Goal: Task Accomplishment & Management: Manage account settings

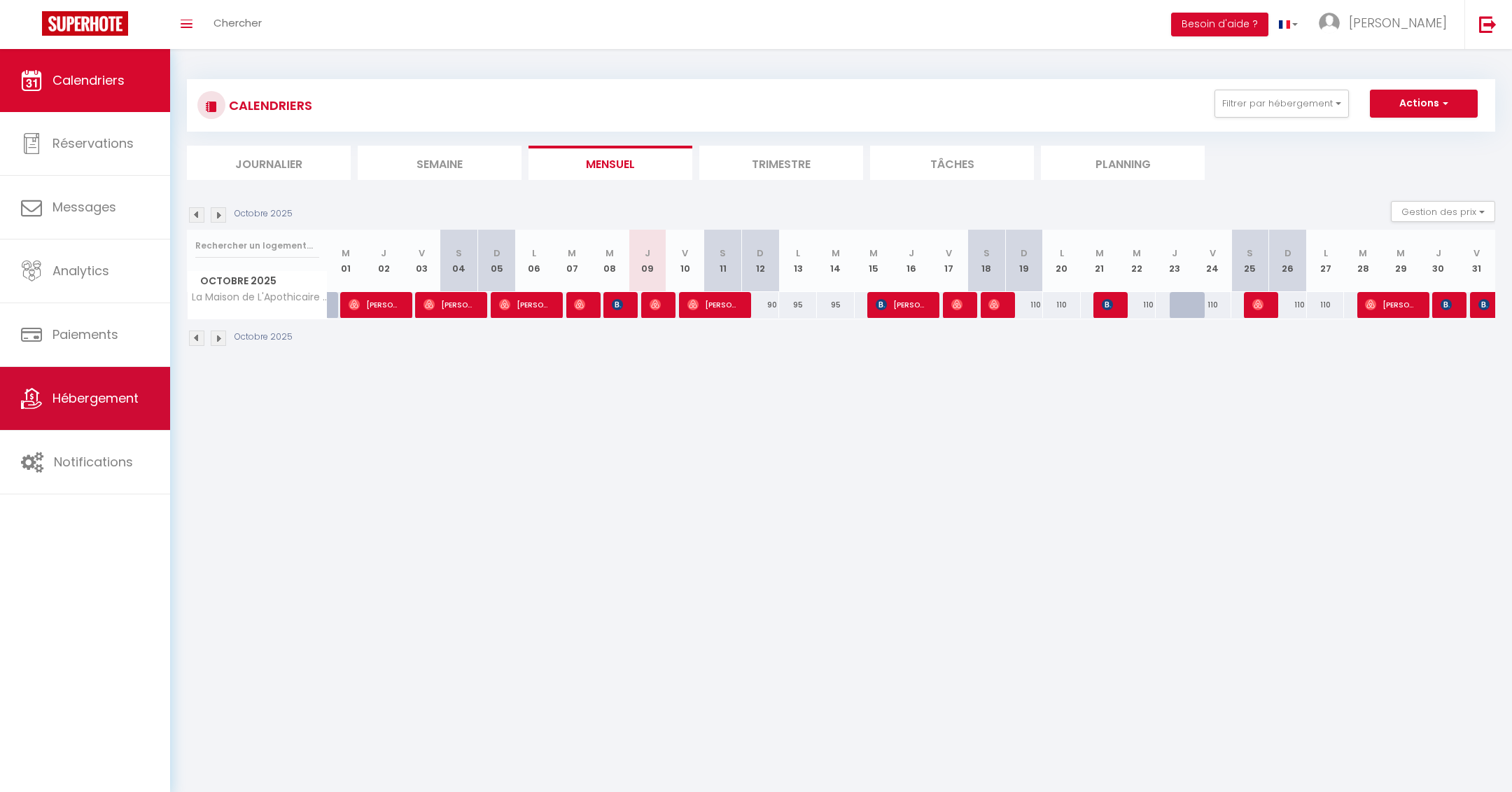
click at [111, 390] on span "Hébergement" at bounding box center [95, 398] width 86 height 18
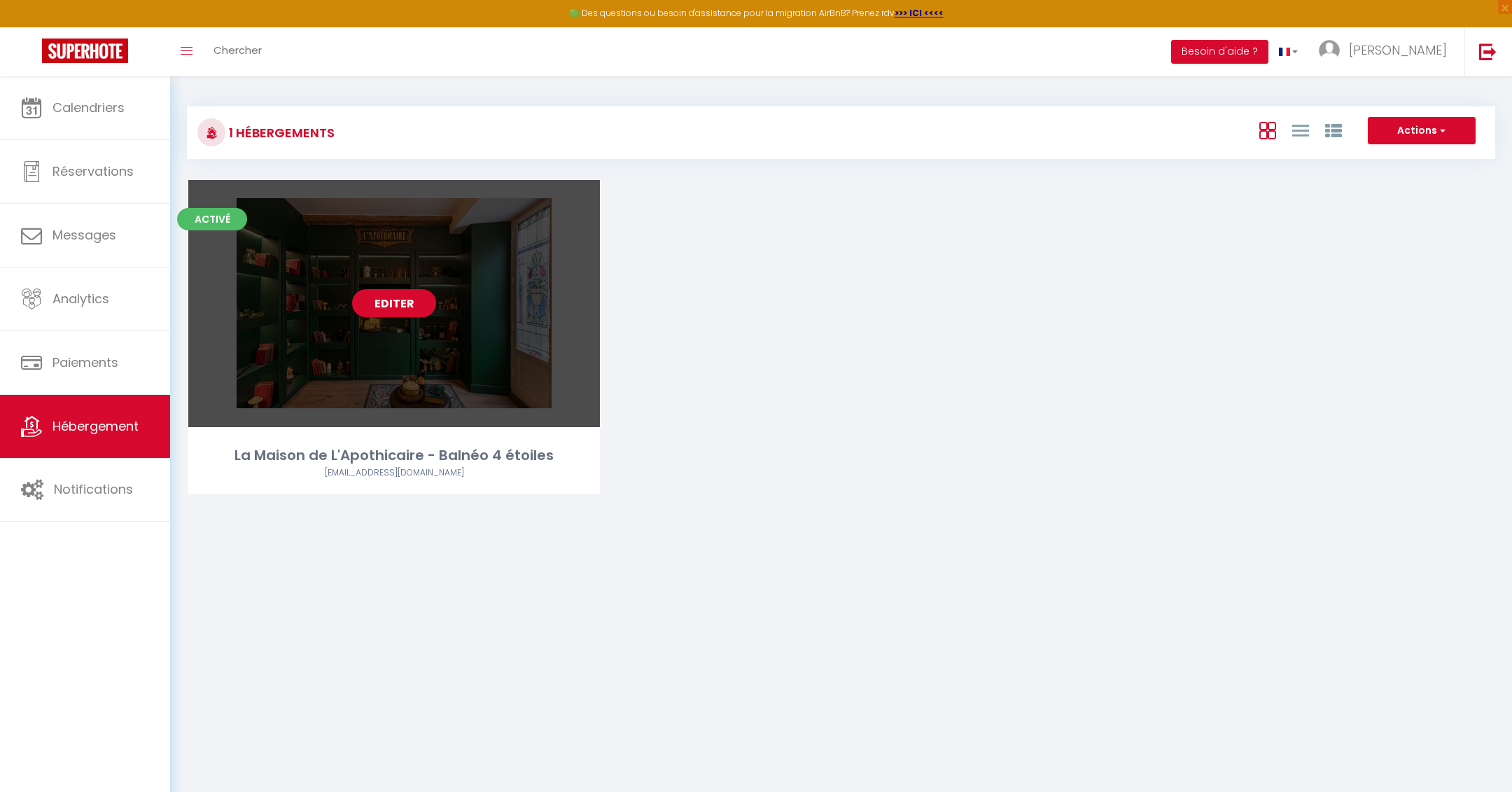
click at [340, 279] on div "Editer" at bounding box center [394, 303] width 412 height 247
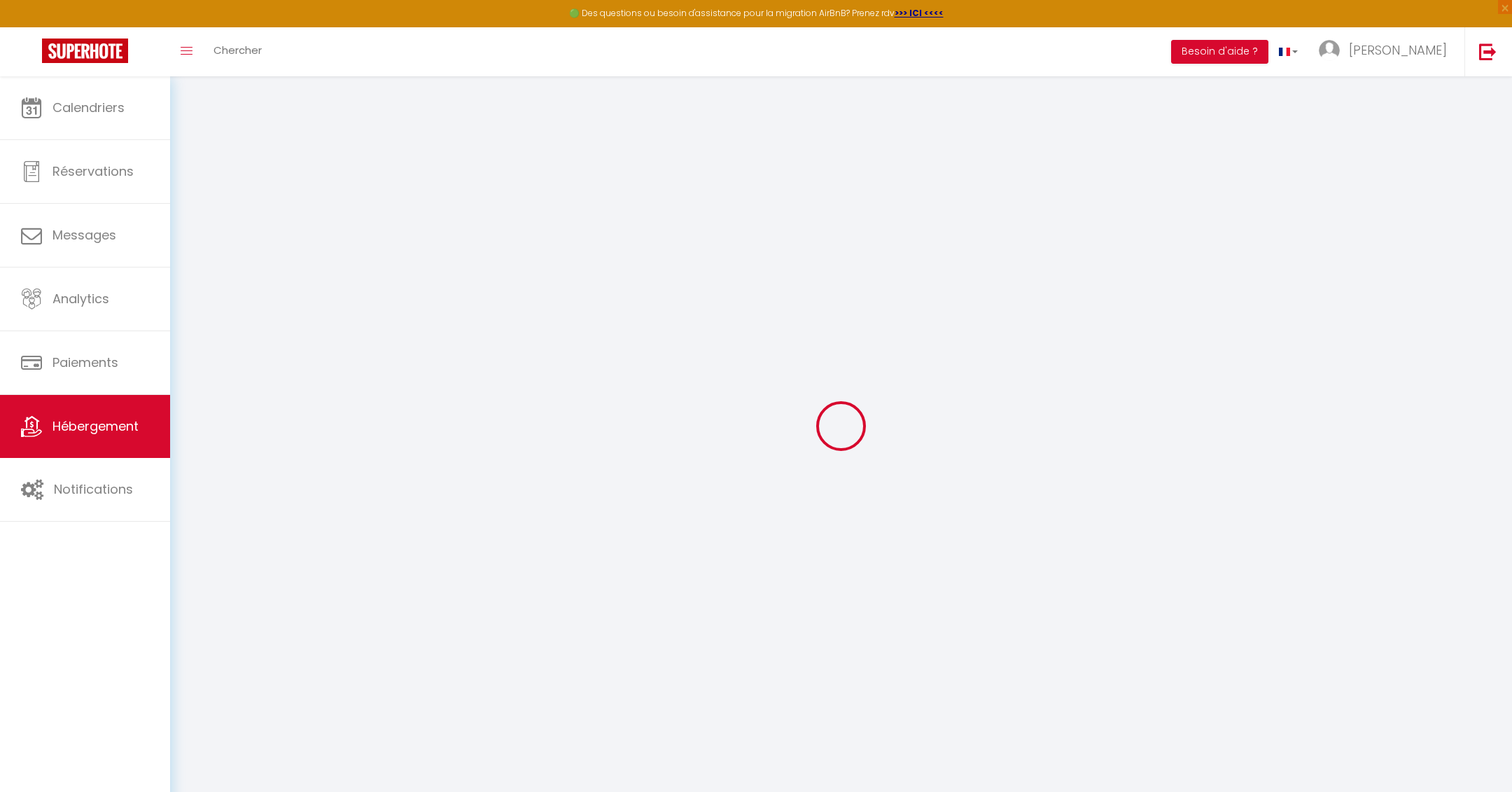
select select "IgloohomeV2"
select select "2"
checkbox input "false"
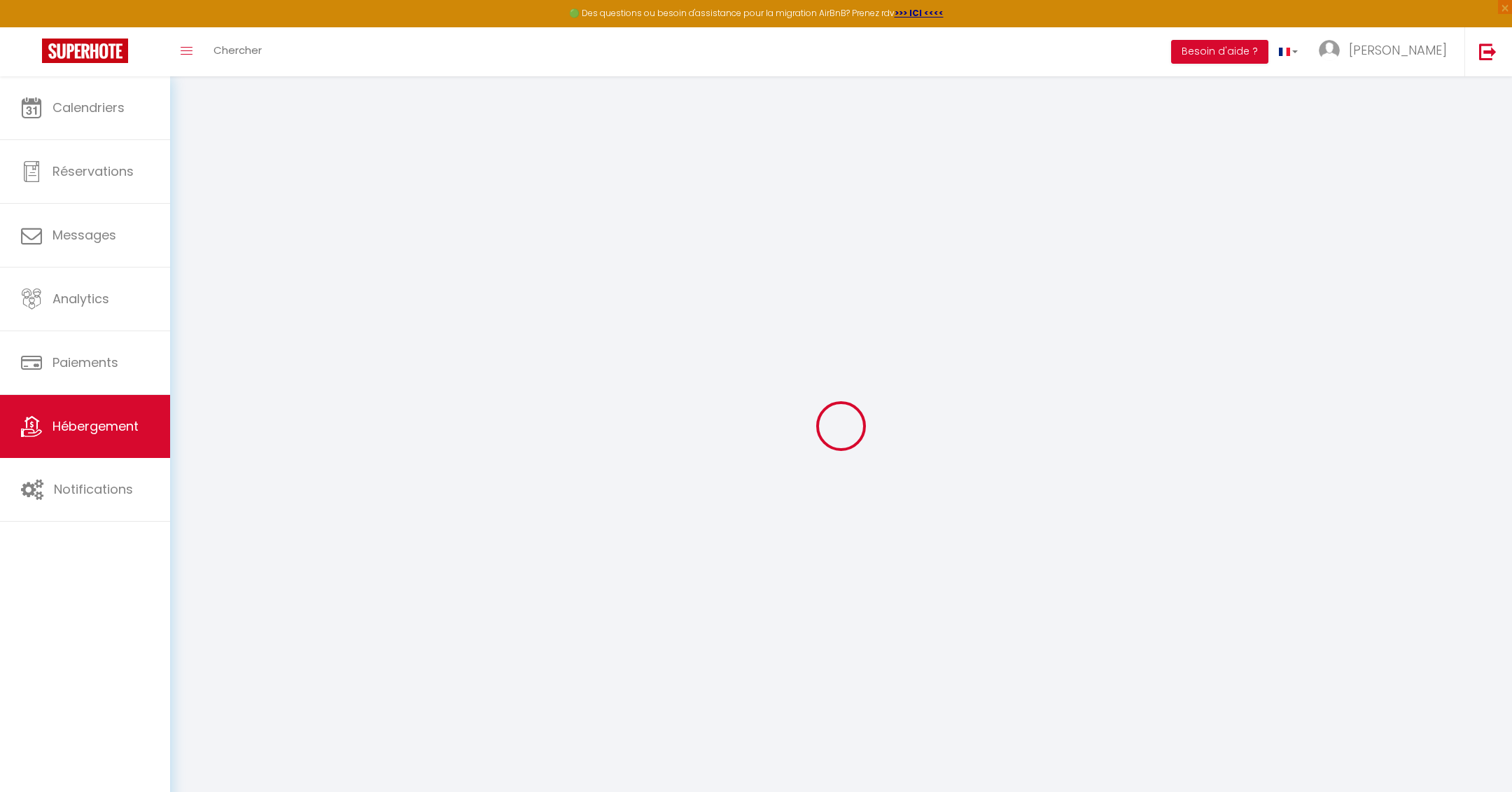
checkbox input "false"
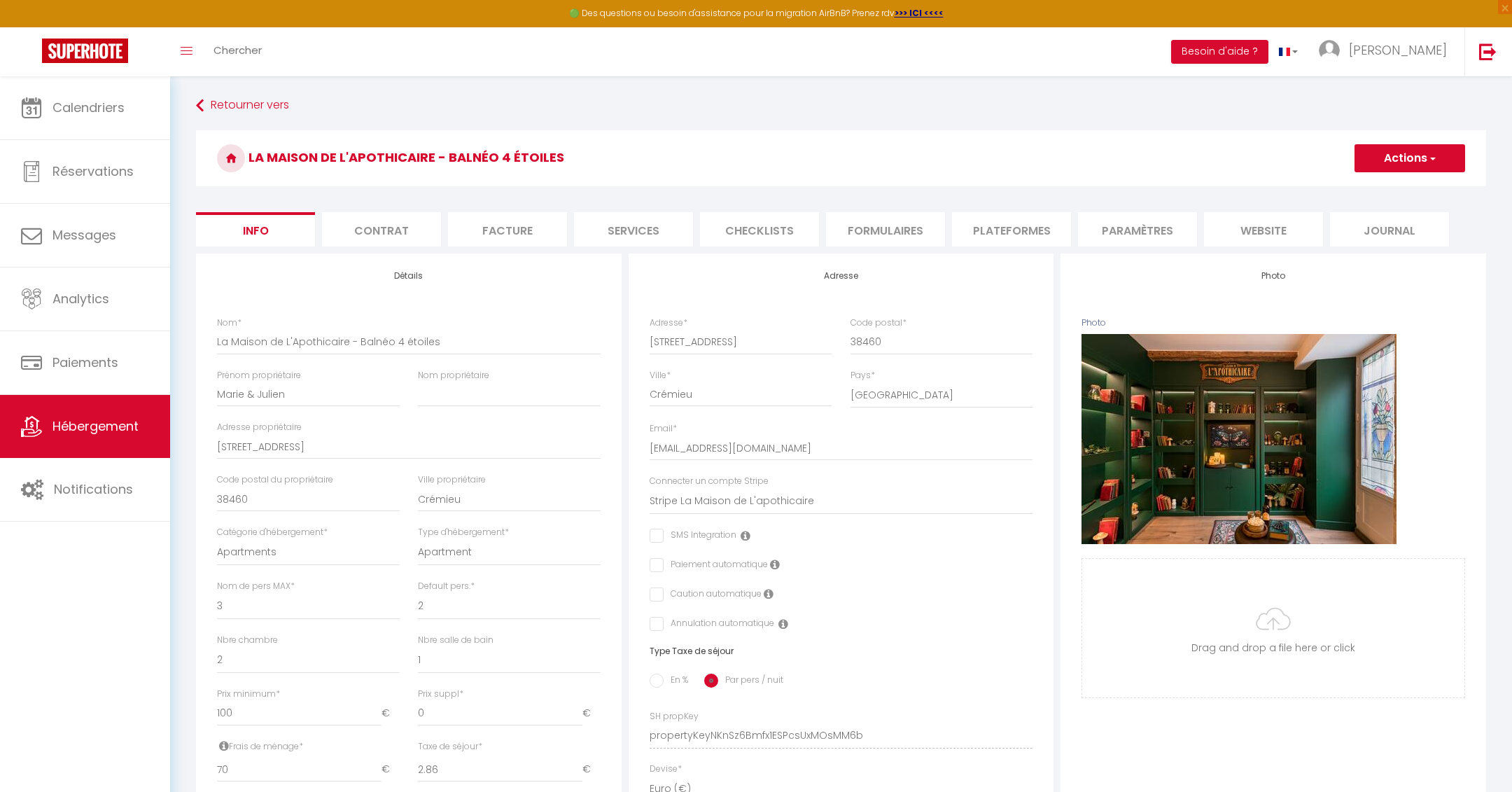
click at [643, 229] on li "Services" at bounding box center [633, 229] width 119 height 35
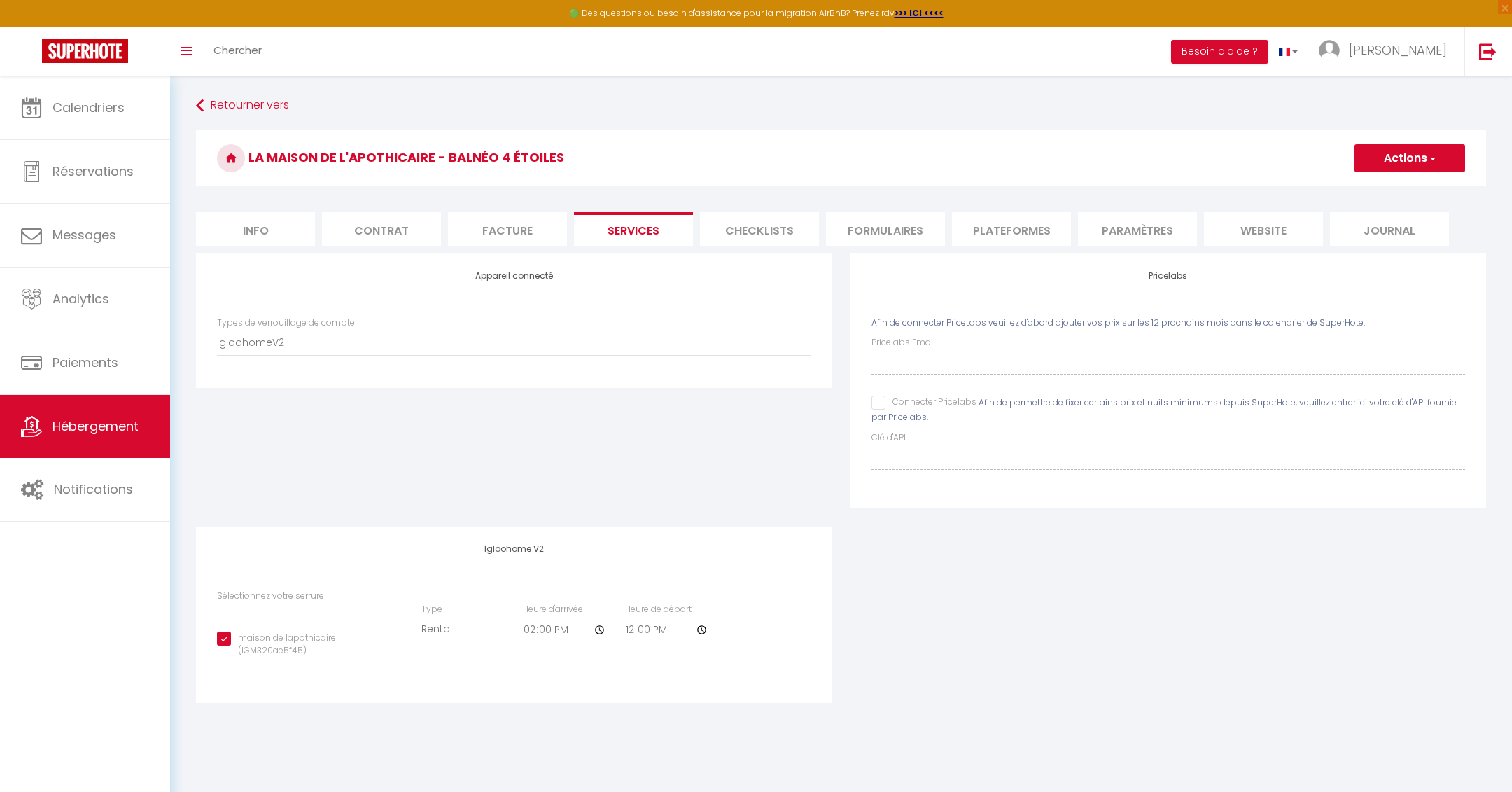
click at [757, 221] on li "Checklists" at bounding box center [760, 229] width 119 height 35
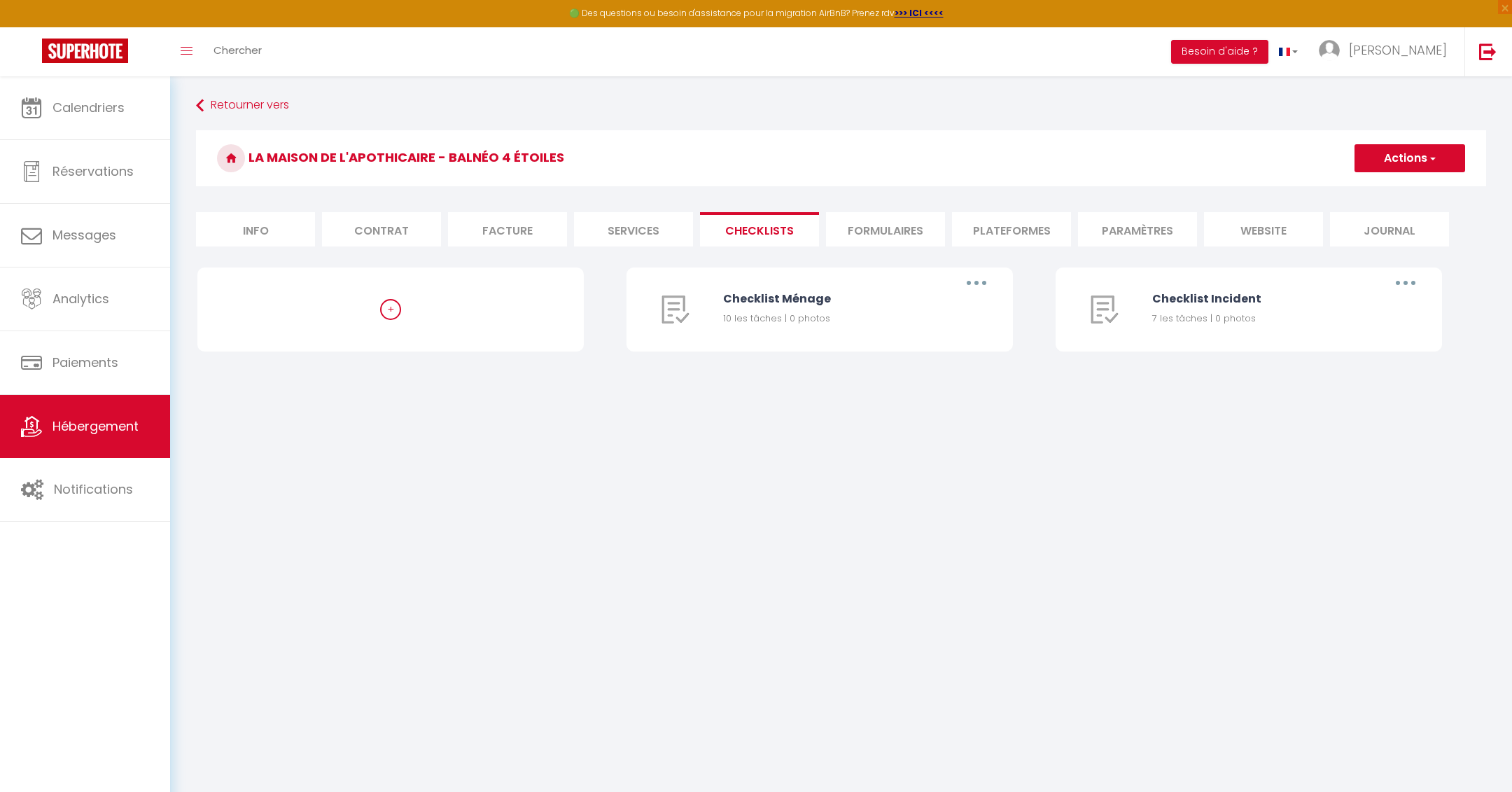
click at [651, 214] on li "Services" at bounding box center [633, 229] width 119 height 35
checkbox input "true"
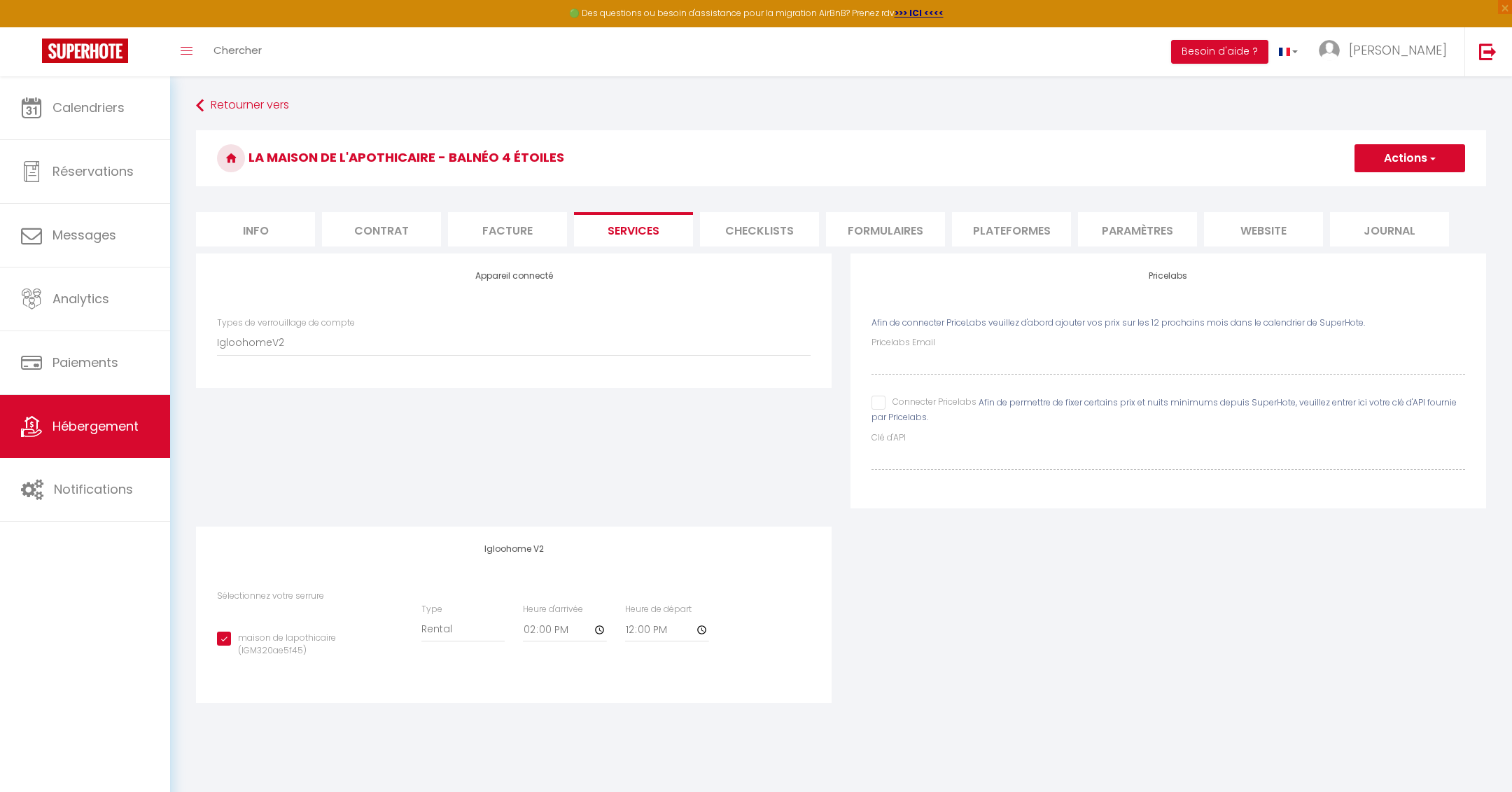
click at [799, 229] on li "Checklists" at bounding box center [760, 229] width 119 height 35
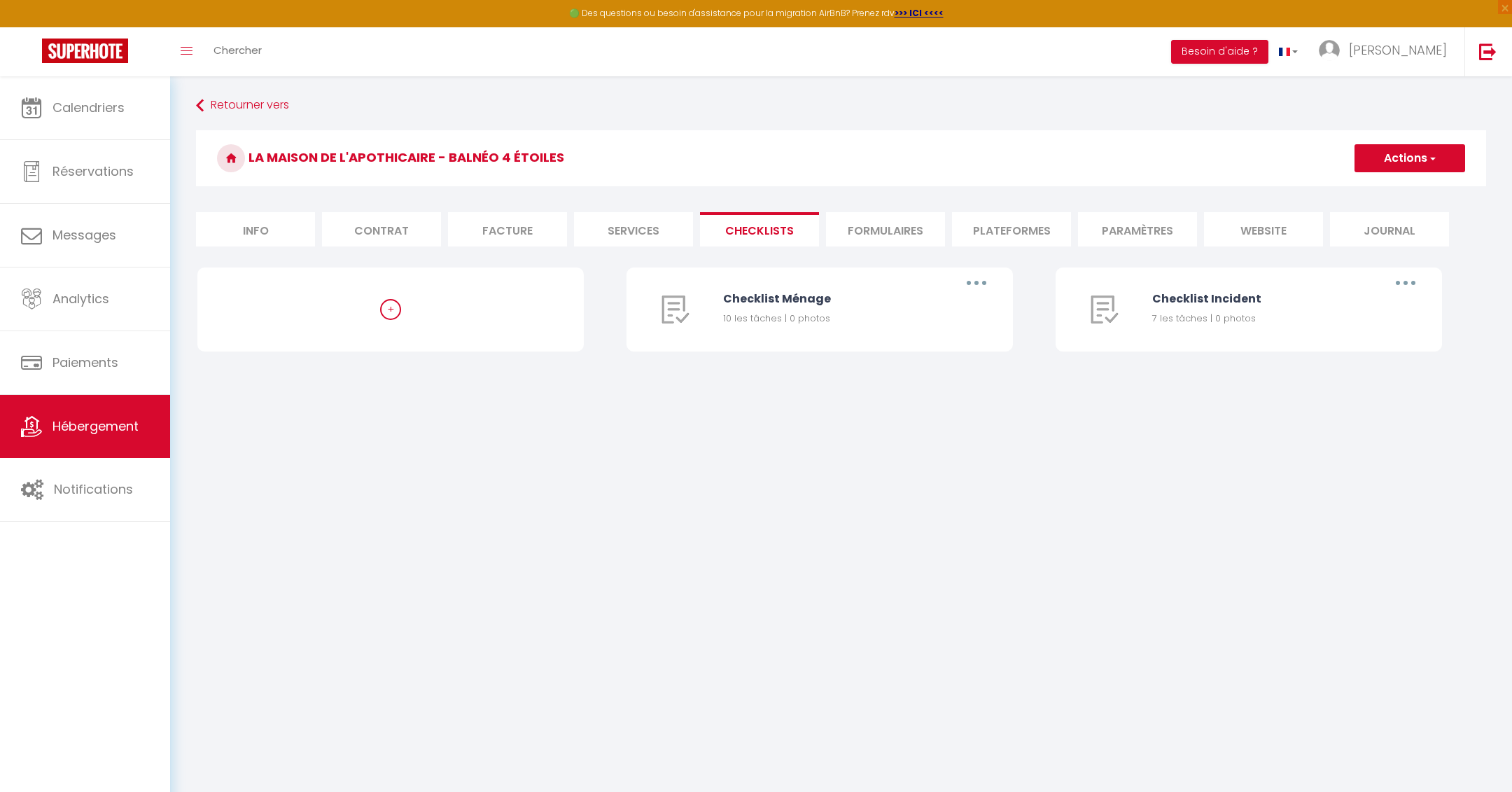
click at [835, 231] on li "Formulaires" at bounding box center [886, 229] width 119 height 35
